Goal: Check status: Check status

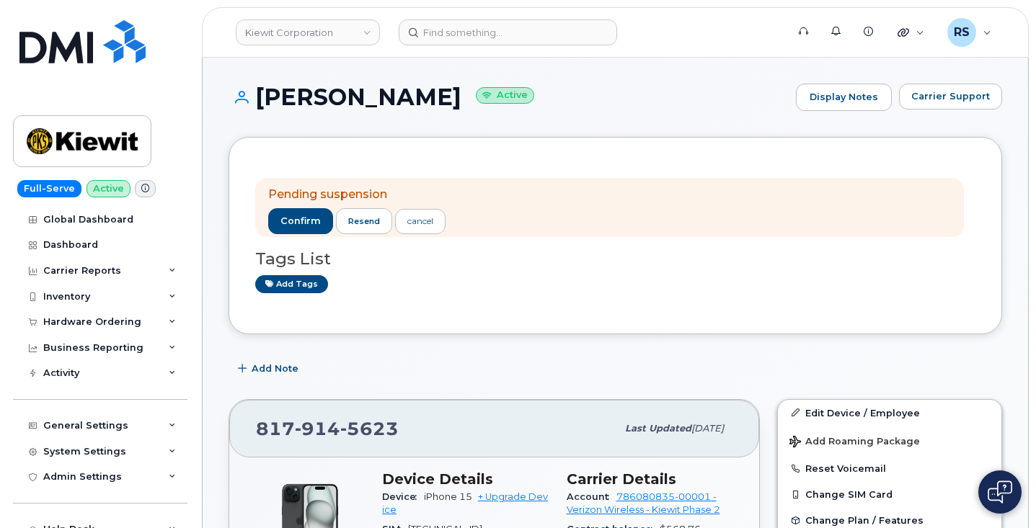
drag, startPoint x: 0, startPoint y: 0, endPoint x: 10, endPoint y: 513, distance: 513.2
click at [10, 513] on div "Full-Serve Active Global Dashboard Dashboard Carrier Reports Monthly Billing Da…" at bounding box center [97, 264] width 195 height 528
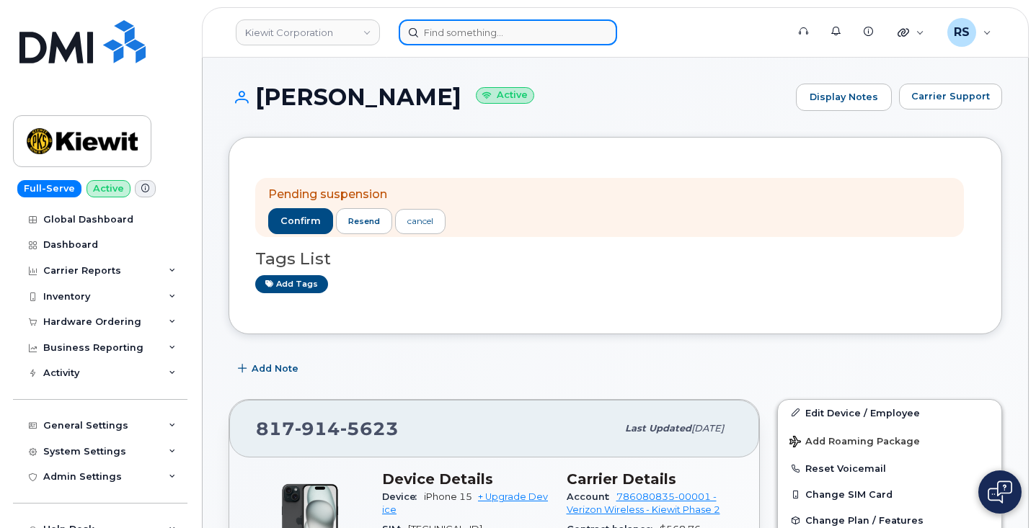
click at [450, 33] on input at bounding box center [508, 32] width 218 height 26
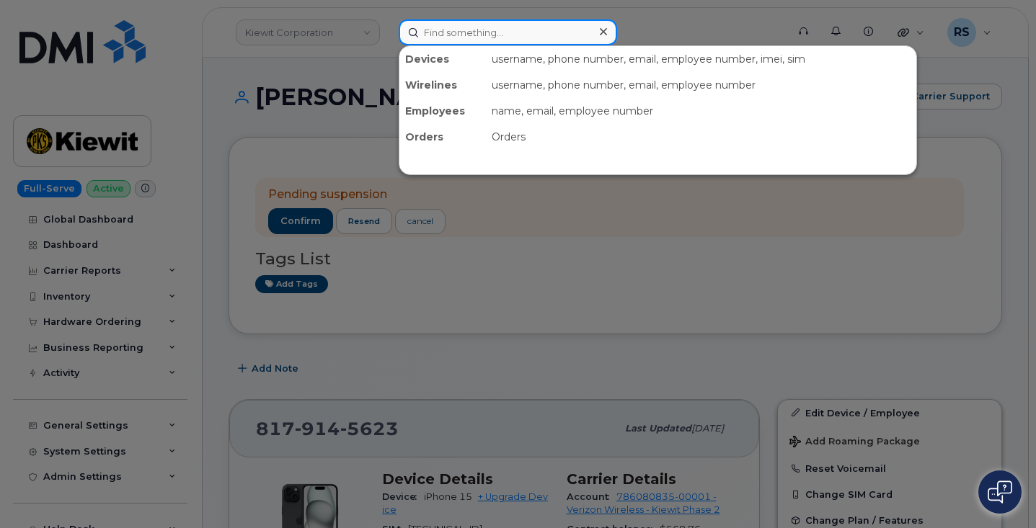
paste input "[DOMAIN_NAME][EMAIL_ADDRESS][DOMAIN_NAME]"
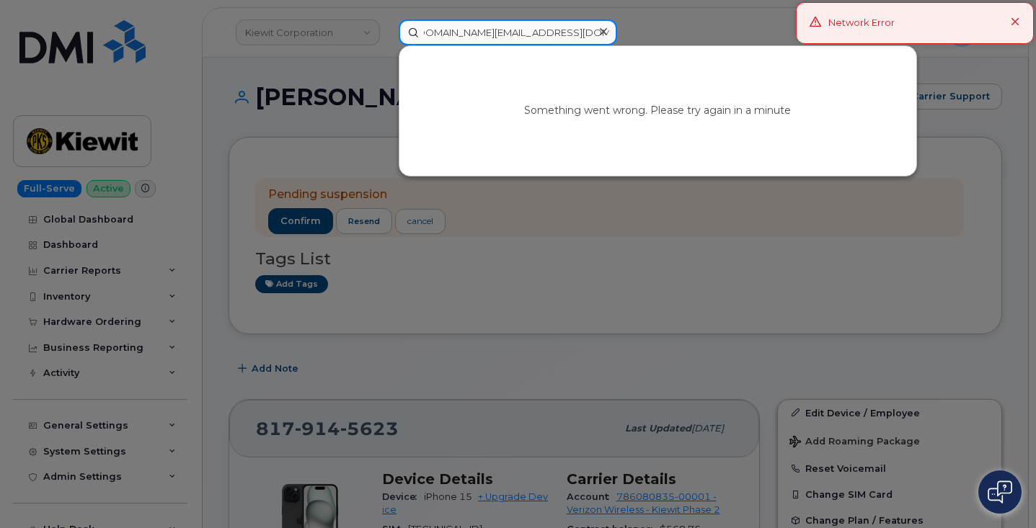
type input "[DOMAIN_NAME][EMAIL_ADDRESS][DOMAIN_NAME]"
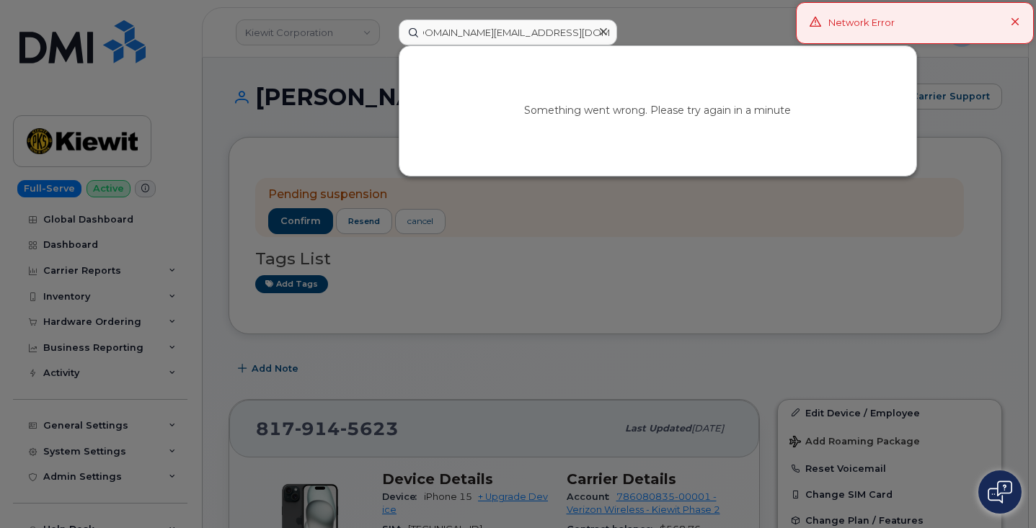
scroll to position [0, 0]
click at [1017, 25] on icon at bounding box center [1014, 22] width 9 height 9
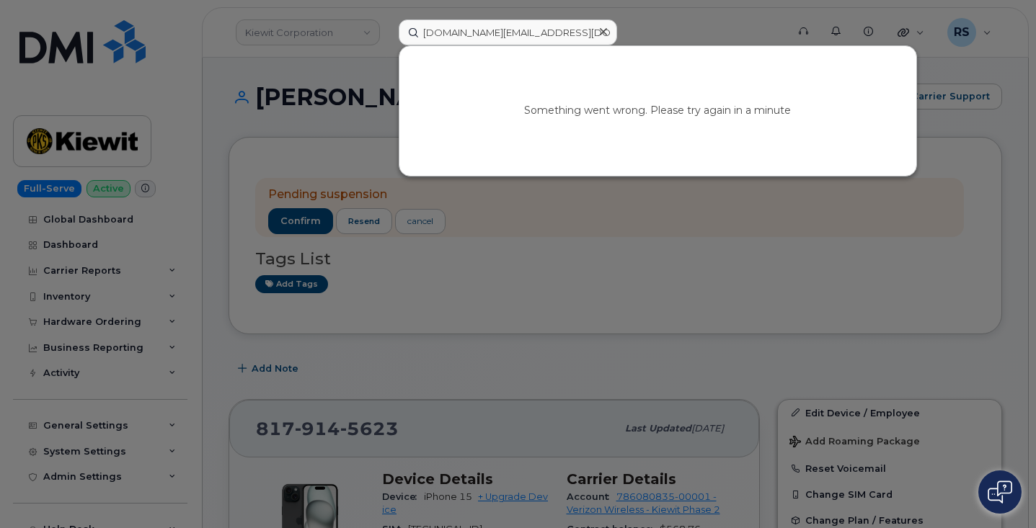
click at [600, 31] on icon at bounding box center [603, 31] width 7 height 7
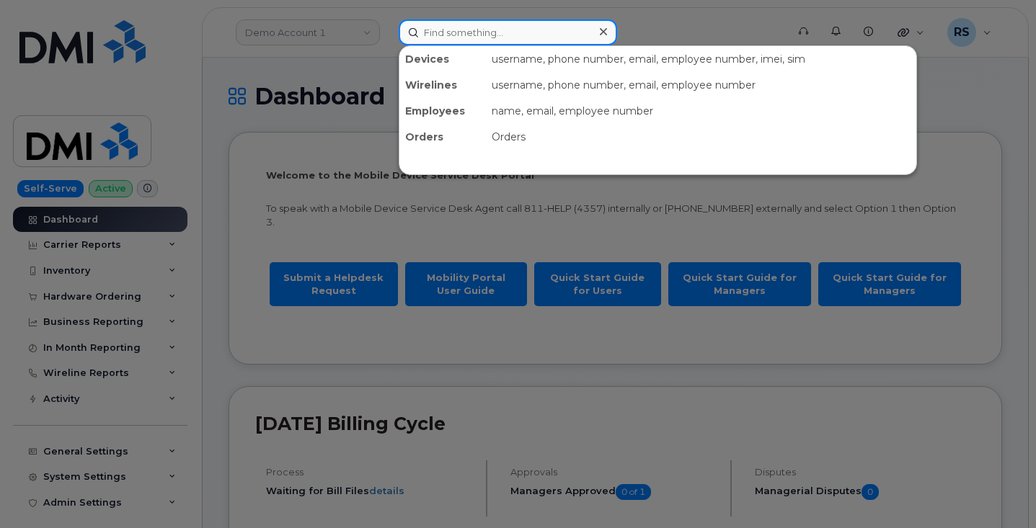
click at [439, 31] on input at bounding box center [508, 32] width 218 height 26
paste input "[DOMAIN_NAME][EMAIL_ADDRESS][DOMAIN_NAME]"
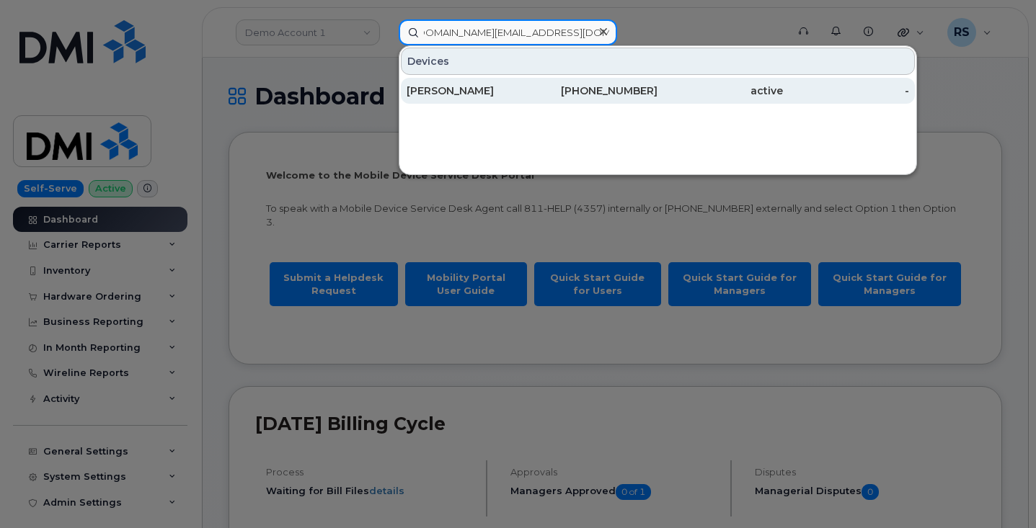
type input "[DOMAIN_NAME][EMAIL_ADDRESS][DOMAIN_NAME]"
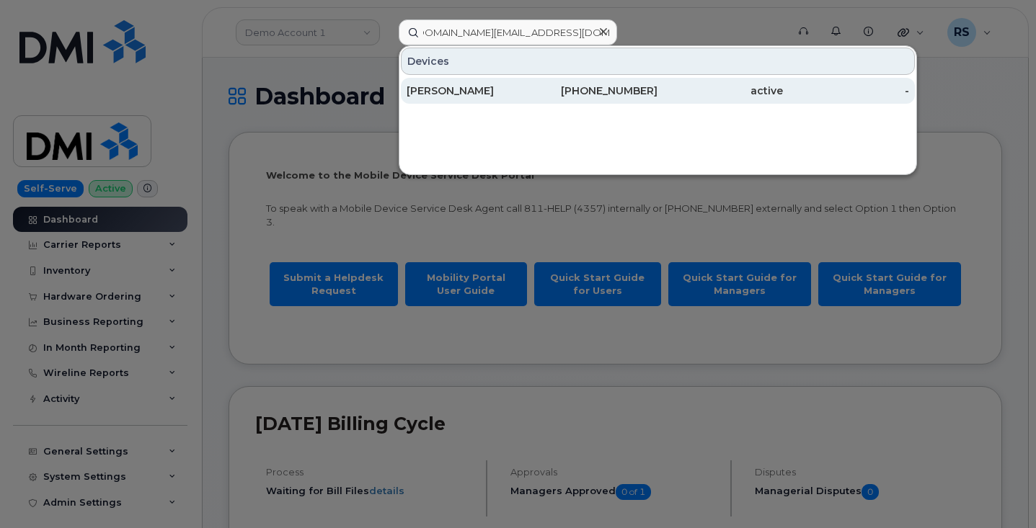
scroll to position [0, 0]
click at [441, 94] on div "[PERSON_NAME]" at bounding box center [468, 91] width 125 height 14
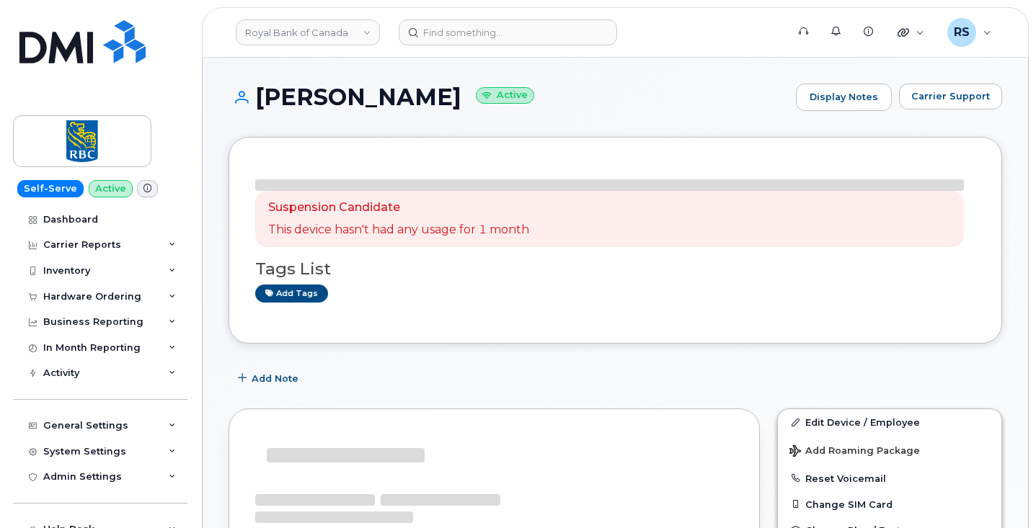
click at [641, 90] on h1 "Chuanzheng Wang Active" at bounding box center [508, 96] width 560 height 25
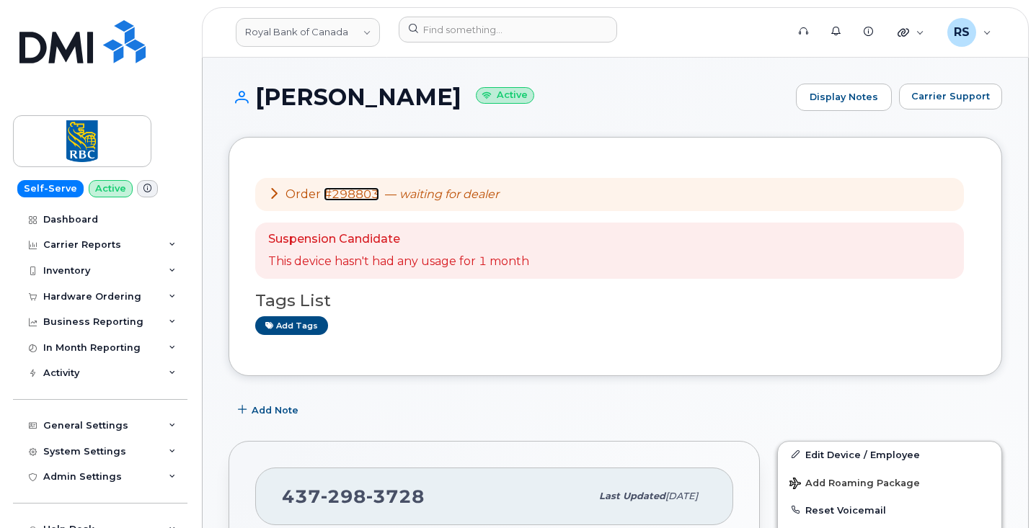
click at [357, 192] on link "#298803" at bounding box center [351, 194] width 55 height 14
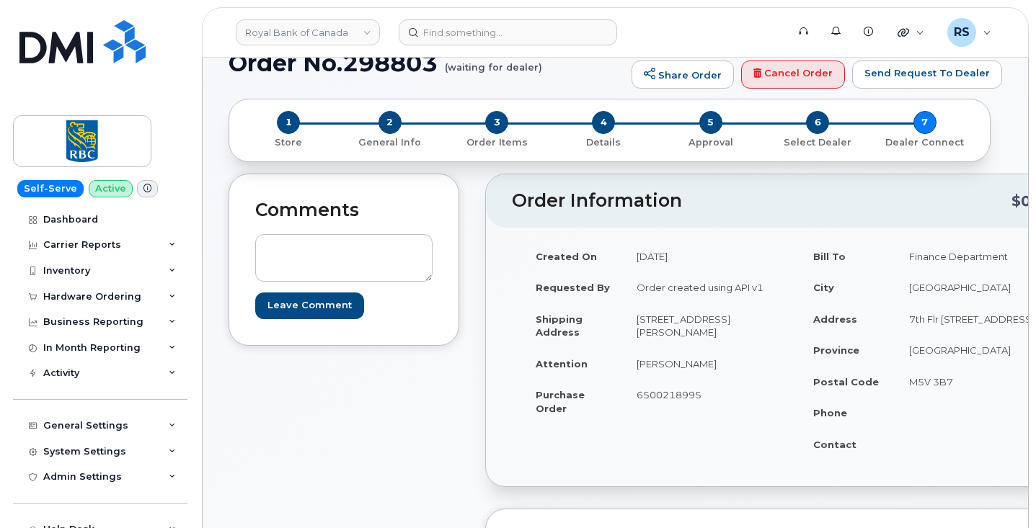
scroll to position [48, 0]
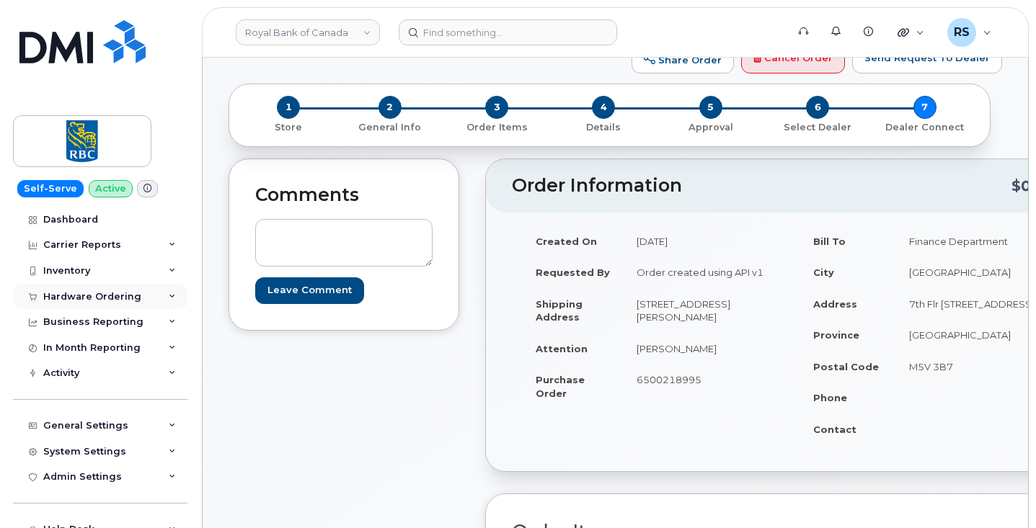
click at [86, 301] on div "Hardware Ordering" at bounding box center [92, 297] width 98 height 12
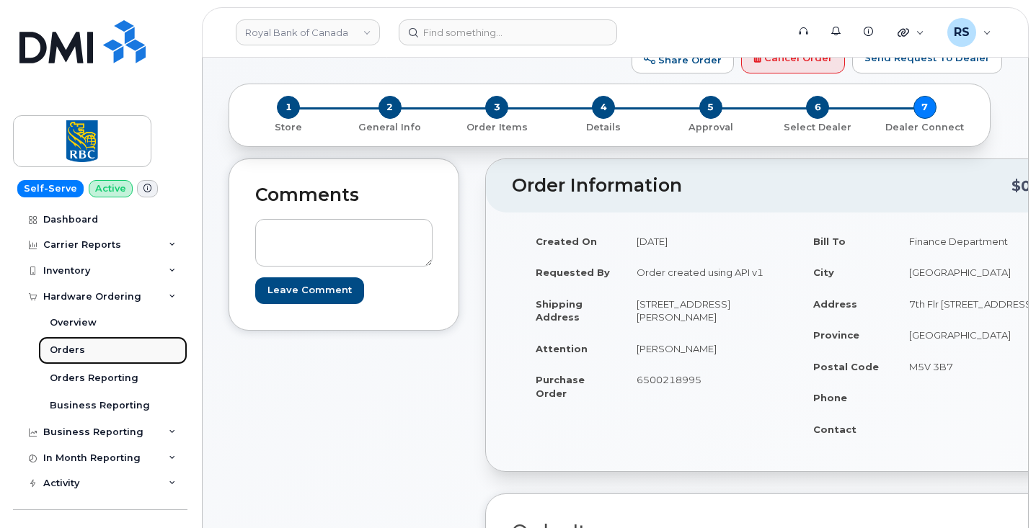
click at [69, 347] on div "Orders" at bounding box center [67, 350] width 35 height 13
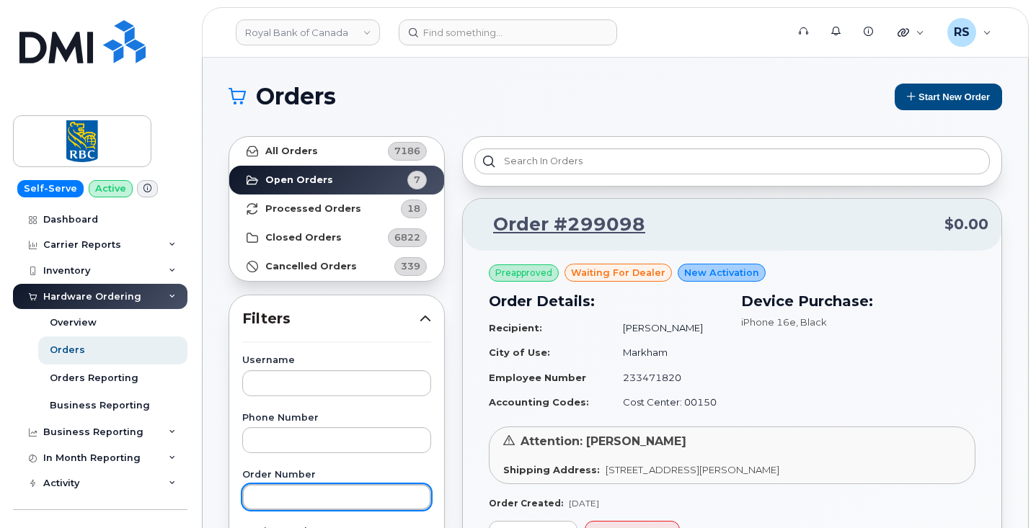
click at [283, 487] on input "text" at bounding box center [336, 497] width 189 height 26
paste input "[DOMAIN_NAME][EMAIL_ADDRESS][DOMAIN_NAME]"
type input "[DOMAIN_NAME][EMAIL_ADDRESS][DOMAIN_NAME]"
drag, startPoint x: 413, startPoint y: 498, endPoint x: 215, endPoint y: 498, distance: 198.2
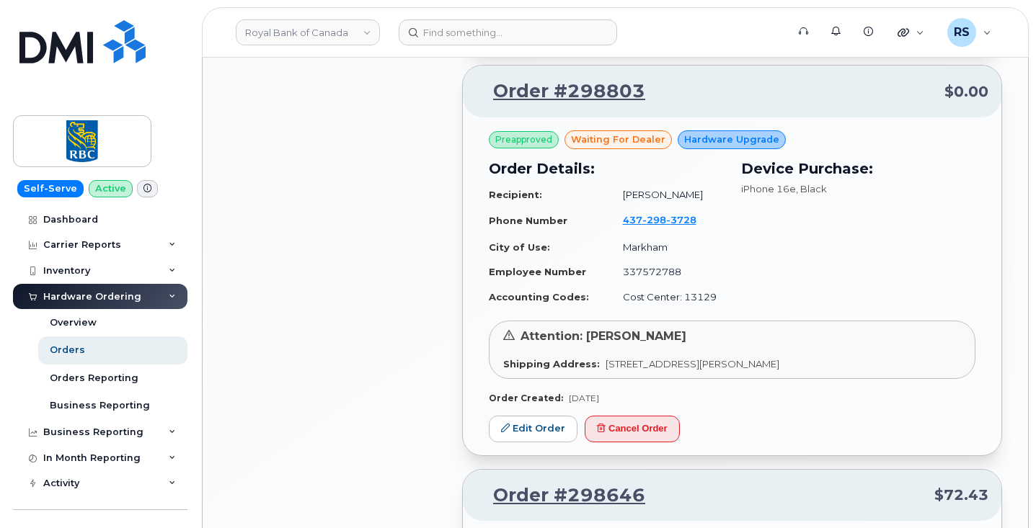
scroll to position [1297, 0]
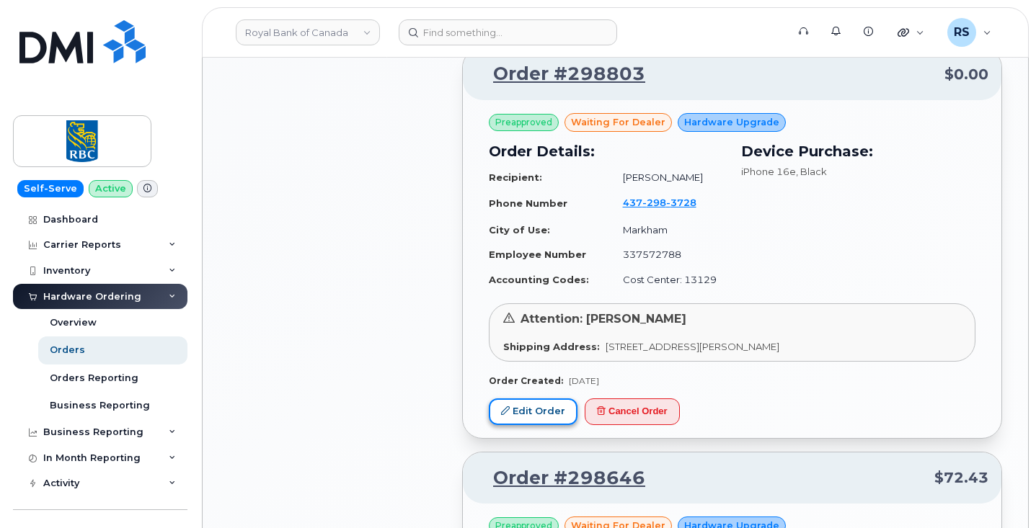
click at [544, 411] on link "Edit Order" at bounding box center [533, 412] width 89 height 27
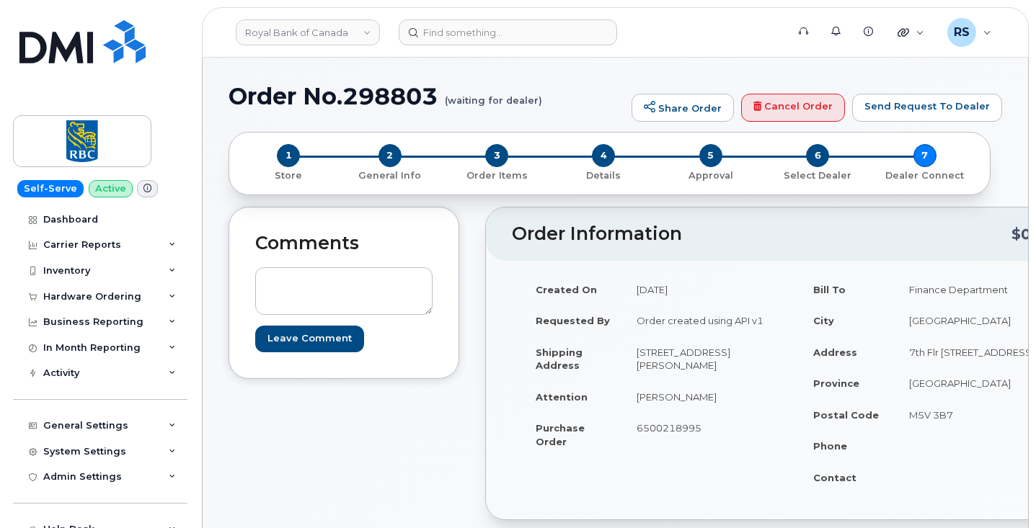
click at [399, 99] on h1 "Order No.298803 (waiting for dealer)" at bounding box center [426, 96] width 396 height 25
copy h1 "298803"
